Goal: Task Accomplishment & Management: Use online tool/utility

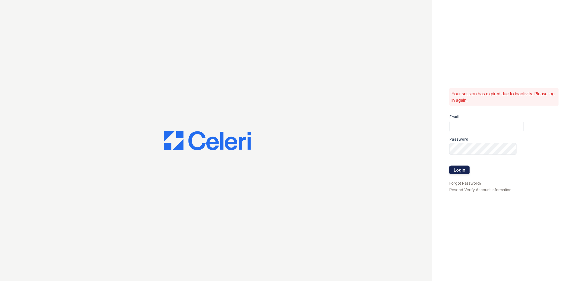
type input "[EMAIL_ADDRESS][DOMAIN_NAME]"
click at [454, 168] on button "Login" at bounding box center [460, 170] width 20 height 9
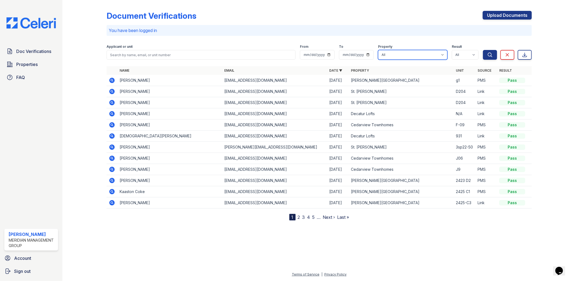
click at [444, 55] on select "All Candler Village Carlton Ford Cedarview Townhomes Decatur Lofts Oak Valley S…" at bounding box center [412, 55] width 69 height 10
select select "275"
click at [378, 50] on select "All Candler Village Carlton Ford Cedarview Townhomes Decatur Lofts Oak Valley S…" at bounding box center [412, 55] width 69 height 10
click at [491, 55] on icon "submit" at bounding box center [490, 54] width 5 height 5
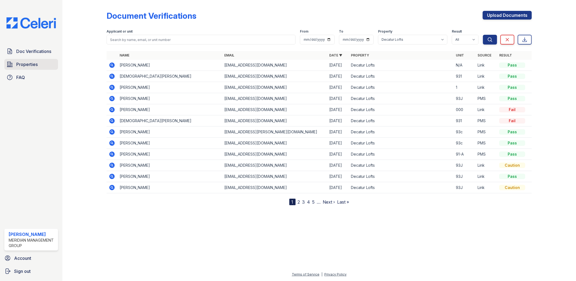
click at [26, 65] on span "Properties" at bounding box center [26, 64] width 21 height 7
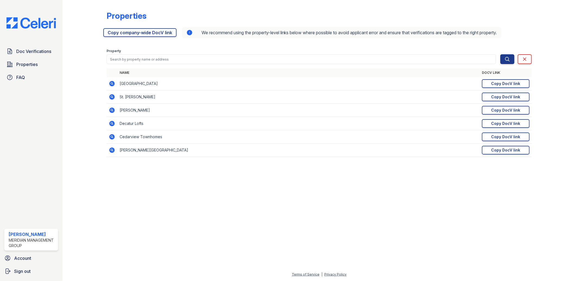
click at [112, 123] on icon at bounding box center [112, 123] width 7 height 7
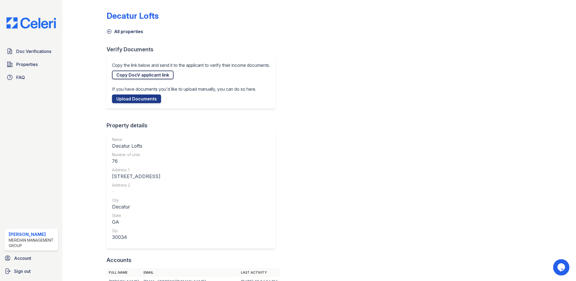
click at [141, 72] on link "Copy DocV applicant link" at bounding box center [143, 75] width 62 height 9
